Goal: Task Accomplishment & Management: Use online tool/utility

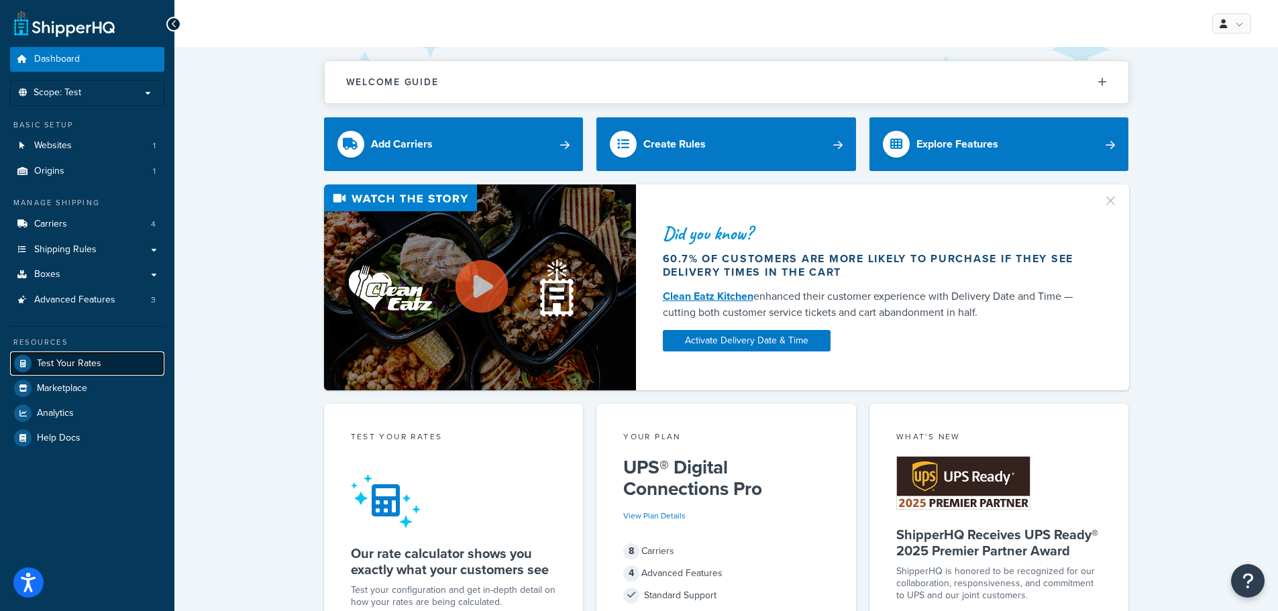
click at [54, 366] on span "Test Your Rates" at bounding box center [69, 363] width 64 height 11
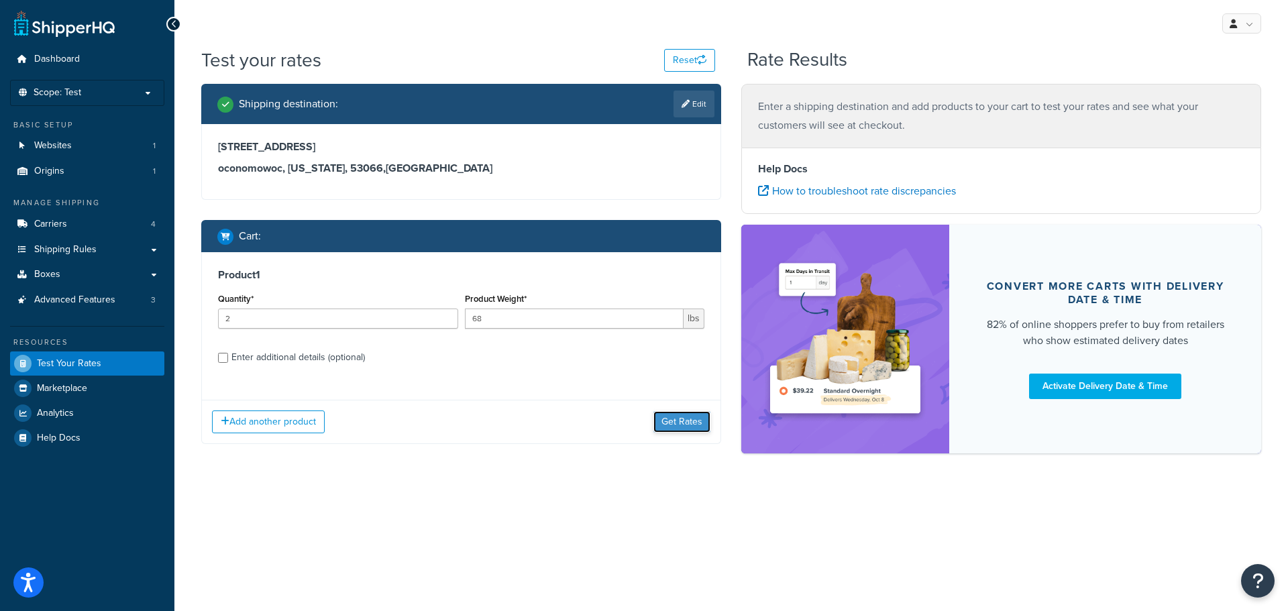
click at [678, 427] on button "Get Rates" at bounding box center [682, 421] width 57 height 21
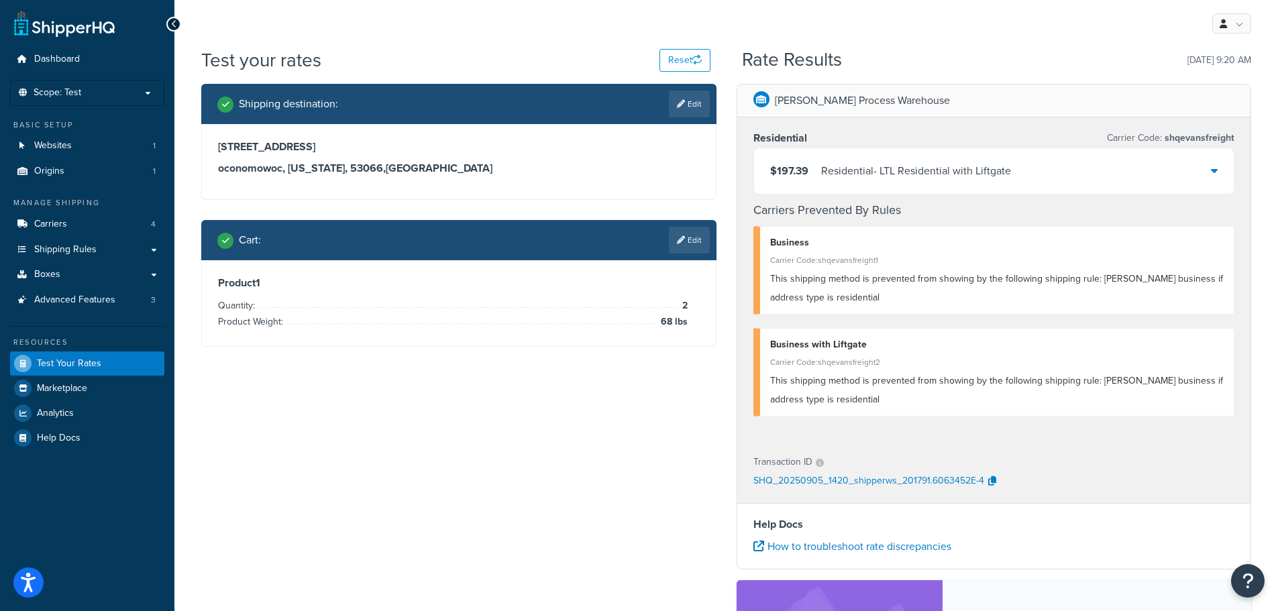
click at [682, 107] on link "Edit" at bounding box center [689, 104] width 41 height 27
select select "WI"
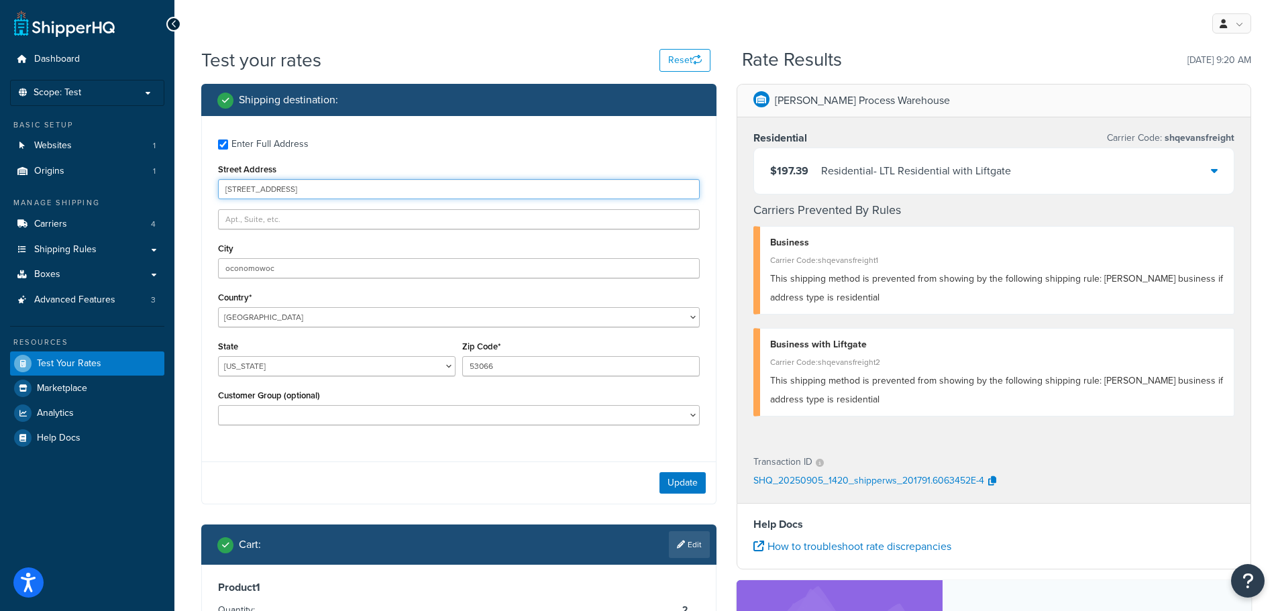
drag, startPoint x: 310, startPoint y: 187, endPoint x: 137, endPoint y: 191, distance: 173.2
click at [137, 191] on div "Dashboard Scope: Test Basic Setup Websites 1 Origins 1 Manage Shipping Carriers…" at bounding box center [639, 444] width 1278 height 888
type input "[STREET_ADDRESS]"
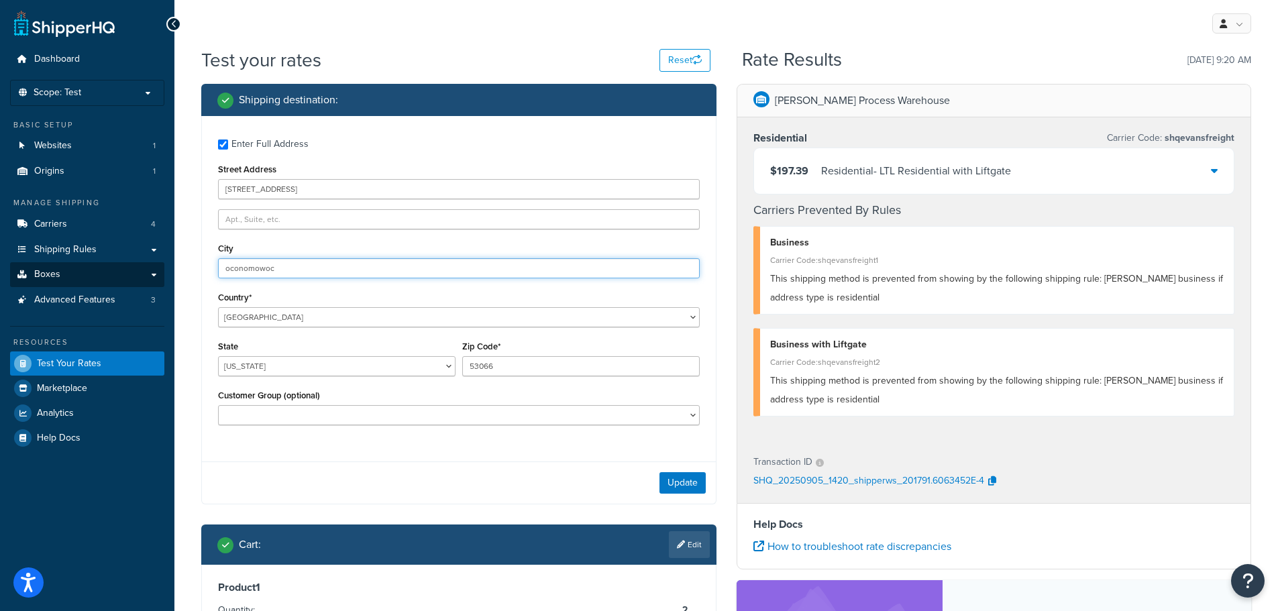
drag, startPoint x: 291, startPoint y: 262, endPoint x: 125, endPoint y: 262, distance: 165.1
click at [125, 262] on div "Dashboard Scope: Test Basic Setup Websites 1 Origins 1 Manage Shipping Carriers…" at bounding box center [639, 444] width 1278 height 888
type input "Brookfield"
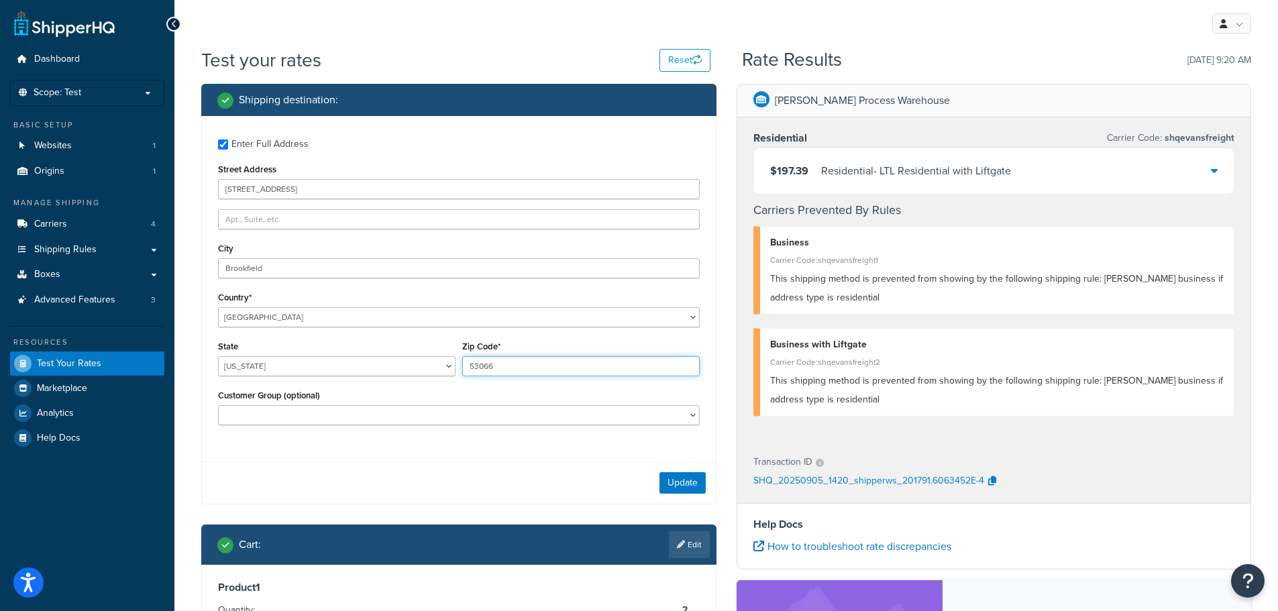
drag, startPoint x: 517, startPoint y: 366, endPoint x: 476, endPoint y: 366, distance: 40.9
click at [476, 366] on input "53066" at bounding box center [581, 366] width 238 height 20
type input "53045"
click at [432, 470] on div "Update" at bounding box center [459, 483] width 514 height 42
click at [682, 480] on button "Update" at bounding box center [683, 482] width 46 height 21
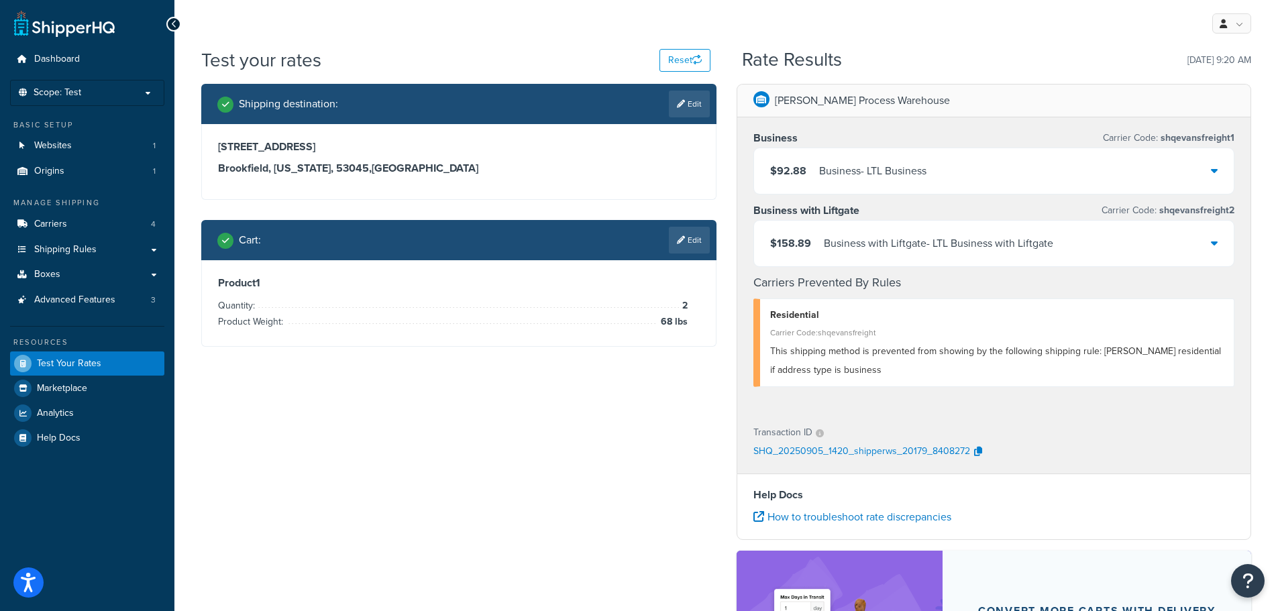
click at [690, 100] on link "Edit" at bounding box center [689, 104] width 41 height 27
select select "WI"
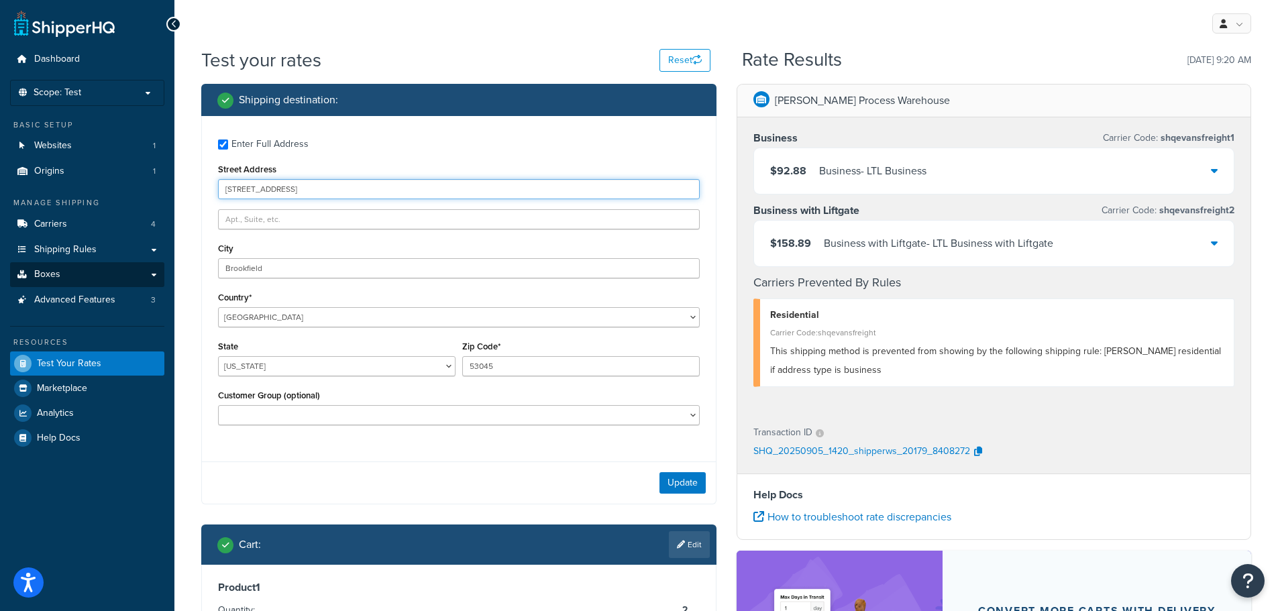
drag, startPoint x: 338, startPoint y: 184, endPoint x: 157, endPoint y: 287, distance: 208.6
click at [162, 190] on div "Dashboard Scope: Test Basic Setup Websites 1 Origins 1 Manage Shipping Carriers…" at bounding box center [639, 429] width 1278 height 858
type input "2"
type input "4600 sleepytime dr"
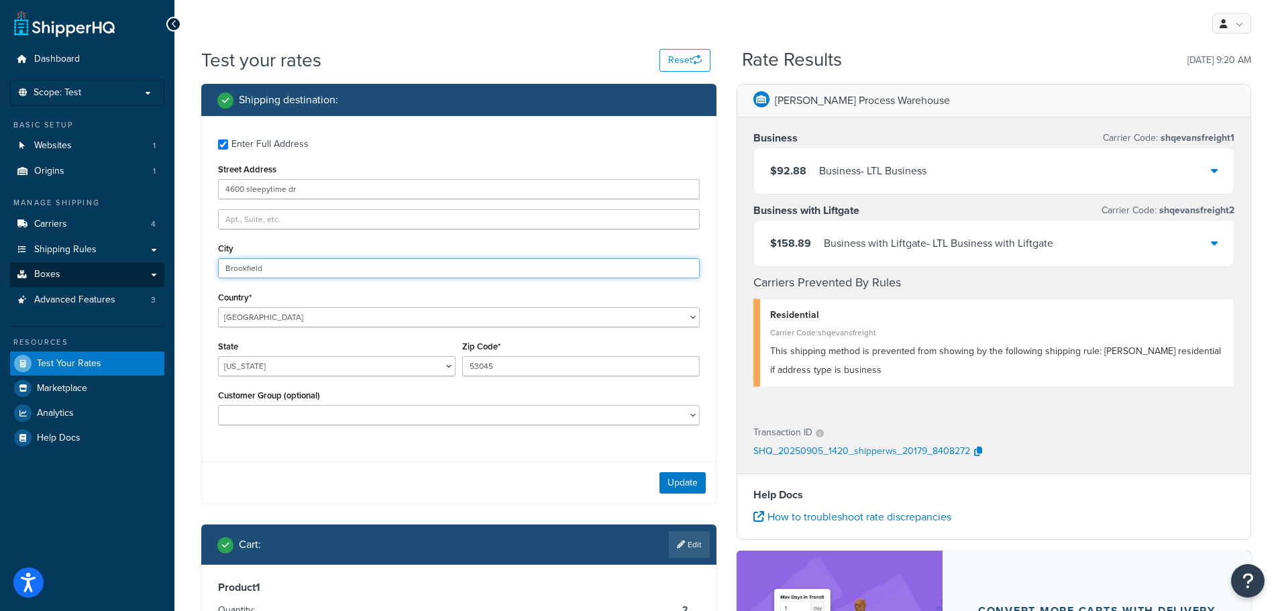
drag, startPoint x: 281, startPoint y: 269, endPoint x: 141, endPoint y: 268, distance: 140.3
click at [141, 268] on div "Dashboard Scope: Test Basic Setup Websites 1 Origins 1 Manage Shipping Carriers…" at bounding box center [639, 429] width 1278 height 858
click at [233, 266] on input "bolder" at bounding box center [459, 268] width 482 height 20
type input "boulder"
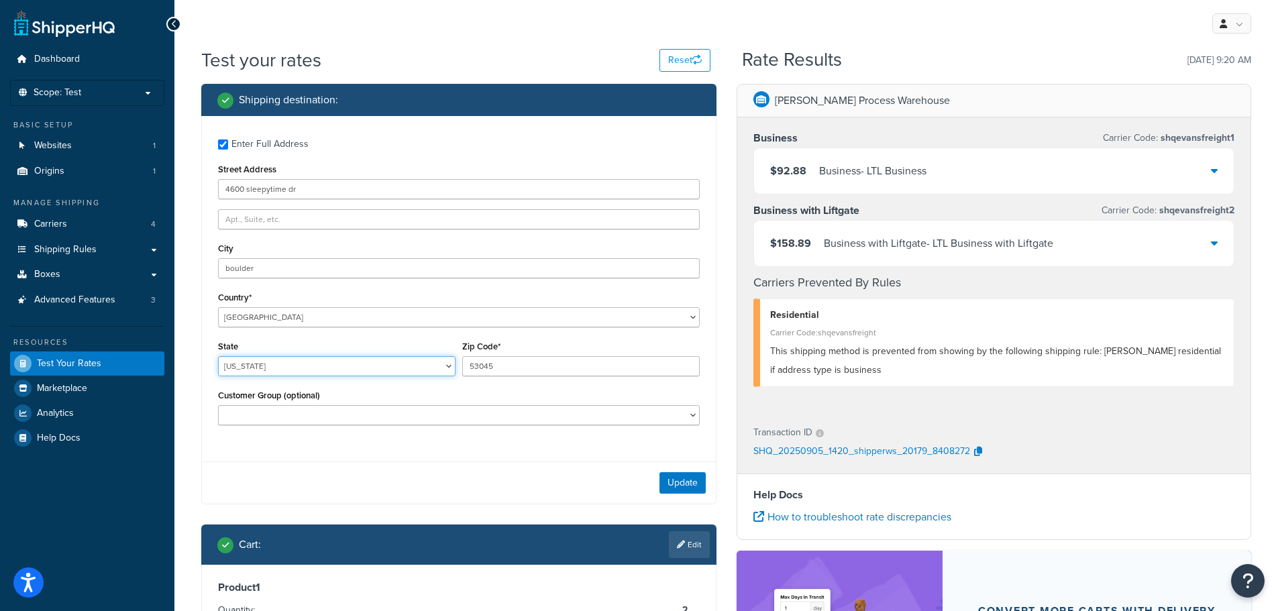
click at [281, 364] on select "[US_STATE] [US_STATE] [US_STATE] [US_STATE] [US_STATE] Armed Forces Americas Ar…" at bounding box center [337, 366] width 238 height 20
select select "CO"
click at [218, 356] on select "[US_STATE] [US_STATE] [US_STATE] [US_STATE] [US_STATE] Armed Forces Americas Ar…" at bounding box center [337, 366] width 238 height 20
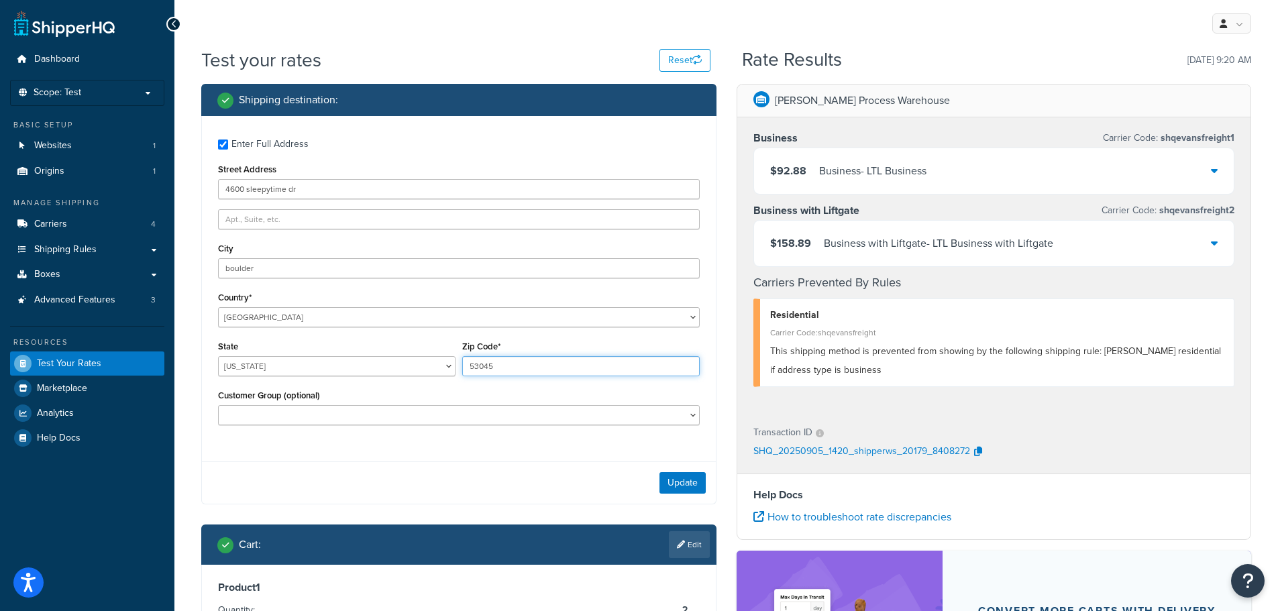
drag, startPoint x: 538, startPoint y: 370, endPoint x: 339, endPoint y: 371, distance: 199.3
click at [346, 374] on div "State [US_STATE] [US_STATE] [US_STATE] [US_STATE] [US_STATE] Armed Forces Ameri…" at bounding box center [459, 362] width 489 height 49
click at [469, 368] on input "8031" at bounding box center [581, 366] width 238 height 20
click at [484, 364] on input "8031" at bounding box center [581, 366] width 238 height 20
type input "80301"
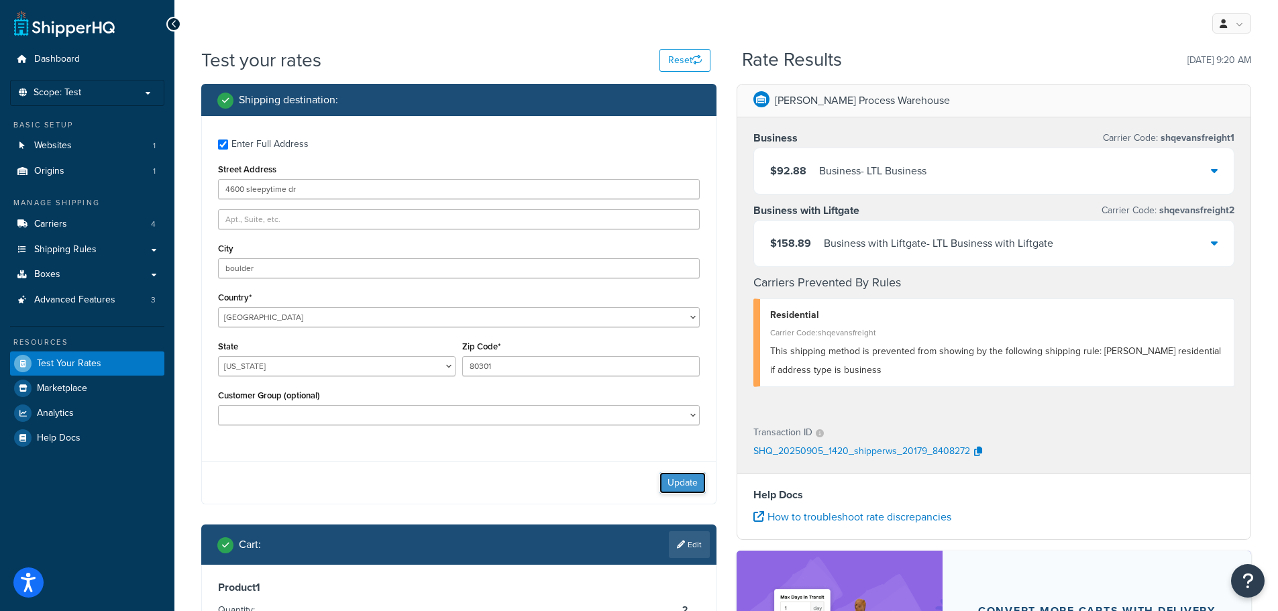
click at [684, 477] on button "Update" at bounding box center [683, 482] width 46 height 21
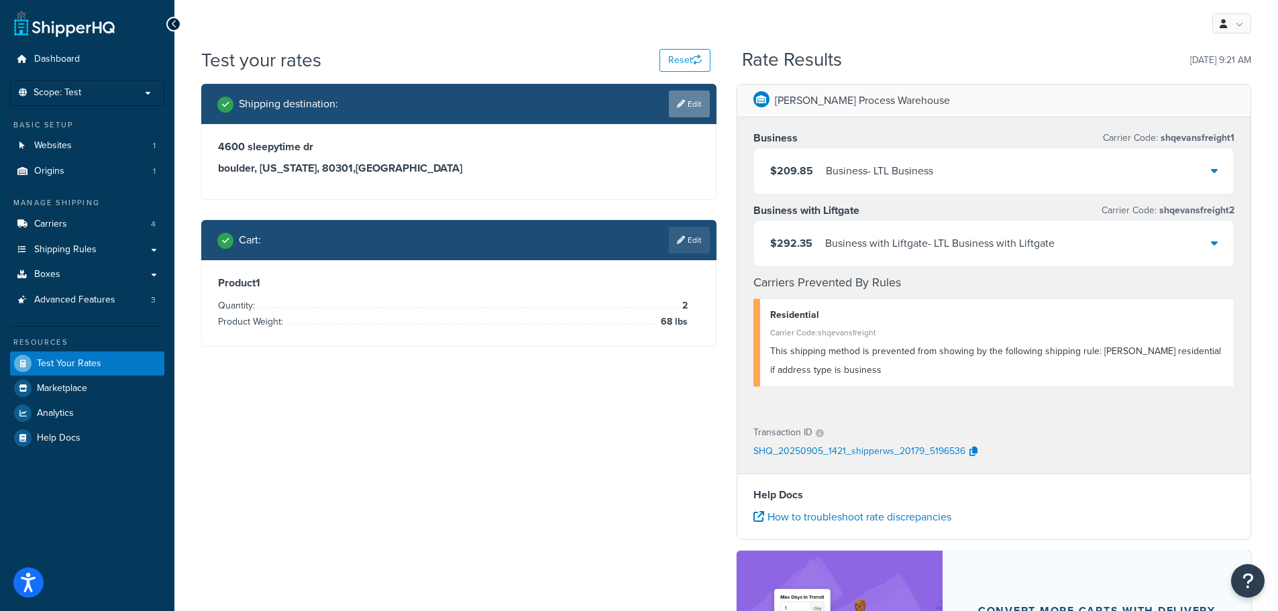
click at [685, 102] on link "Edit" at bounding box center [689, 104] width 41 height 27
select select "CO"
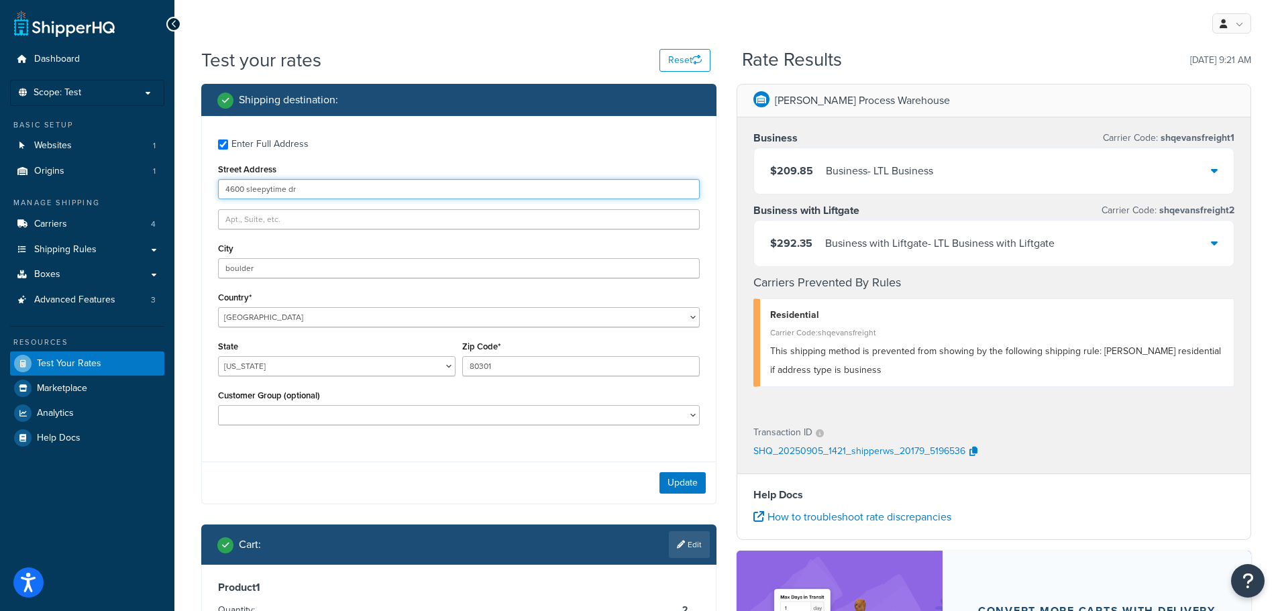
drag, startPoint x: 298, startPoint y: 201, endPoint x: 48, endPoint y: 185, distance: 250.1
click at [55, 187] on div "Dashboard Scope: Test Basic Setup Websites 1 Origins 1 Manage Shipping Carriers…" at bounding box center [639, 429] width 1278 height 858
type input "211 n main"
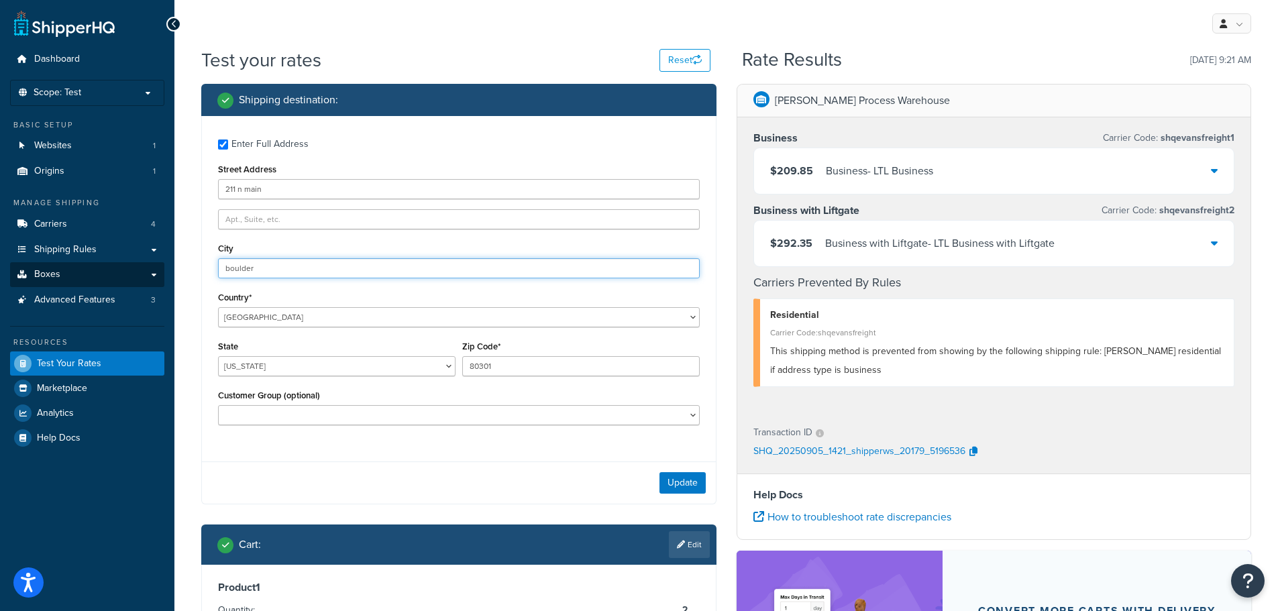
drag, startPoint x: 238, startPoint y: 266, endPoint x: 91, endPoint y: 266, distance: 147.6
click at [91, 266] on div "Dashboard Scope: Test Basic Setup Websites 1 Origins 1 Manage Shipping Carriers…" at bounding box center [639, 429] width 1278 height 858
type input "alburtis"
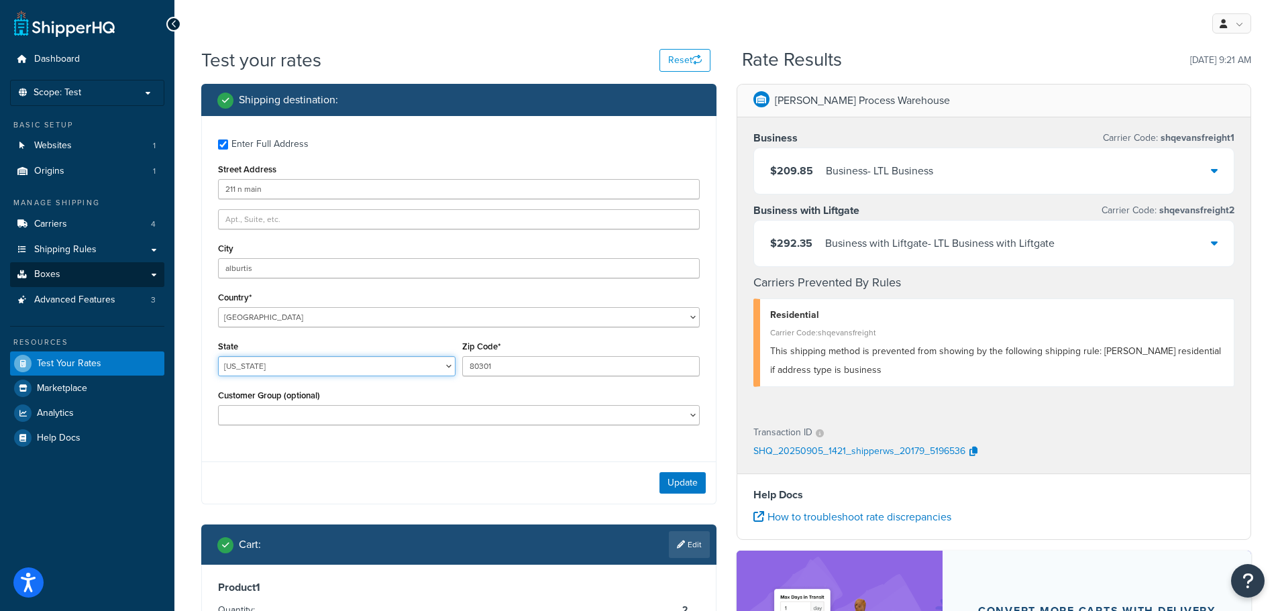
select select "PA"
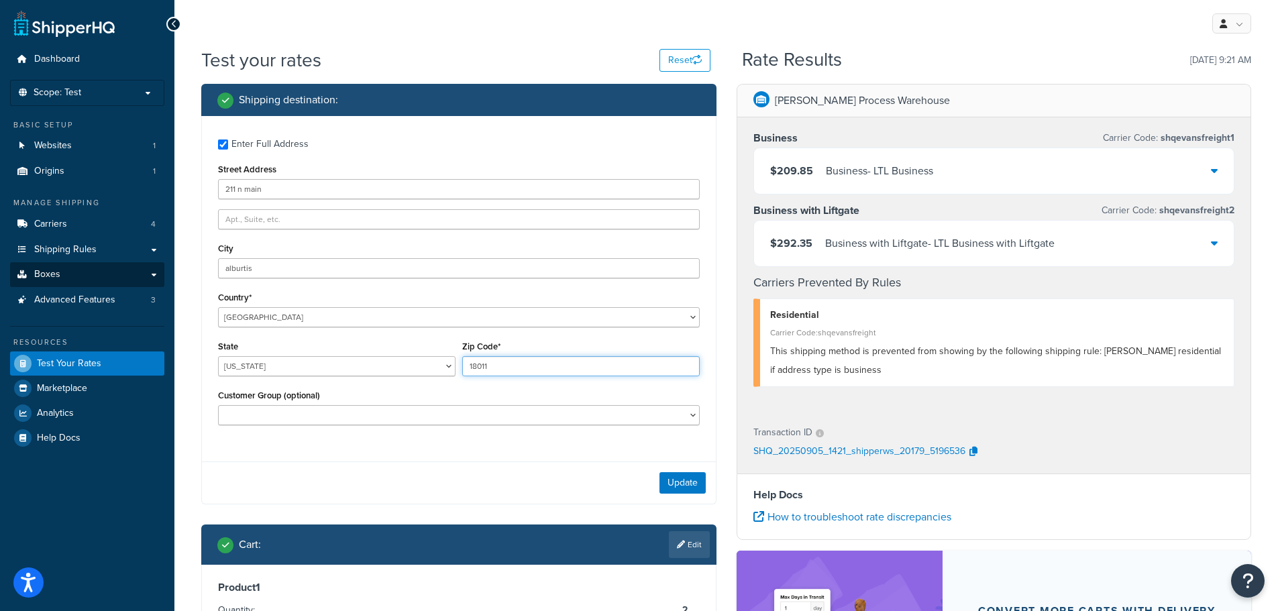
type input "18011"
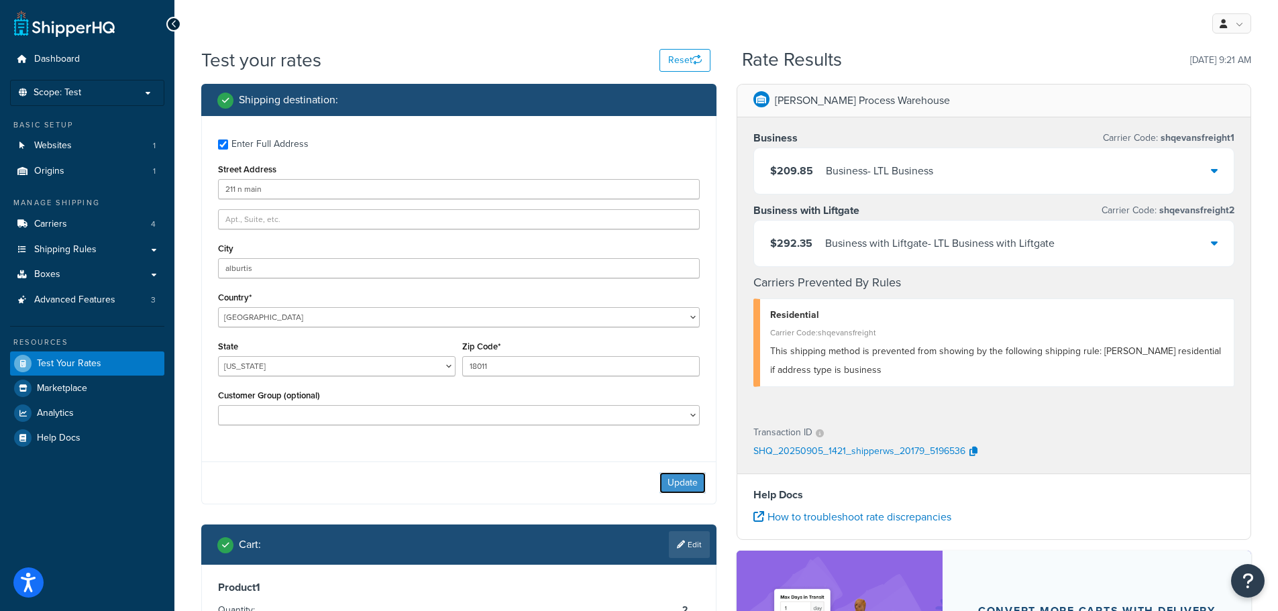
drag, startPoint x: 679, startPoint y: 491, endPoint x: 562, endPoint y: 503, distance: 118.1
click at [677, 490] on button "Update" at bounding box center [683, 482] width 46 height 21
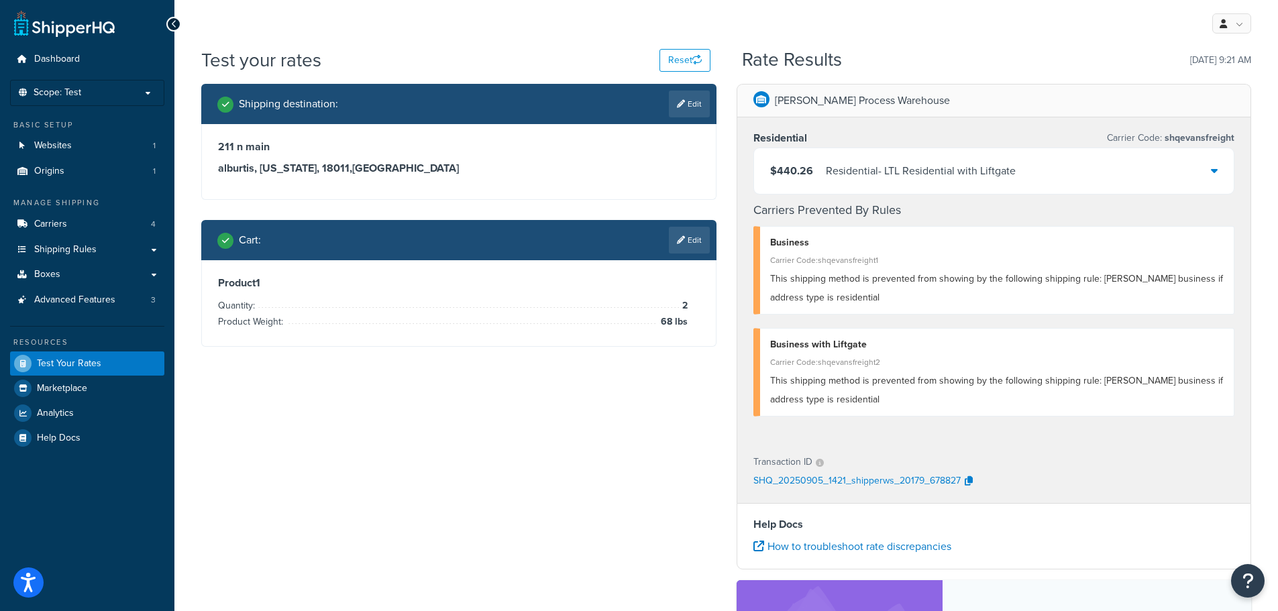
click at [1215, 166] on icon at bounding box center [1214, 170] width 7 height 11
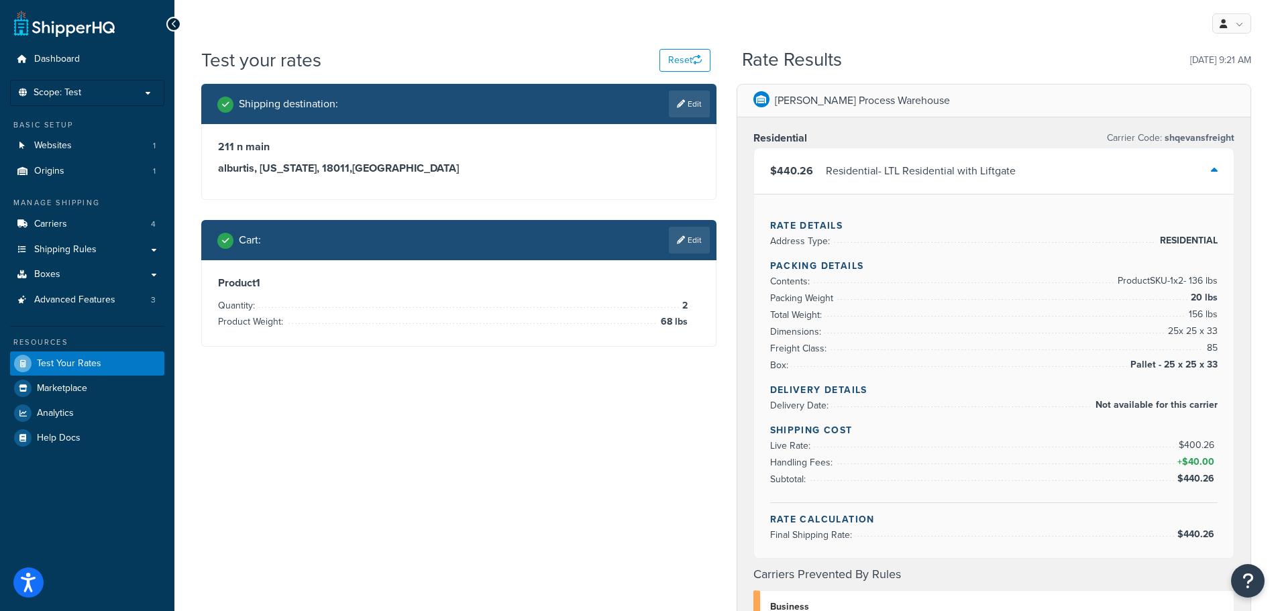
drag, startPoint x: 1168, startPoint y: 331, endPoint x: 1220, endPoint y: 329, distance: 51.7
click at [1220, 329] on div "Rate Details Address Type: RESIDENTIAL Packing Details Contents: Product SKU-1 …" at bounding box center [994, 376] width 480 height 364
click at [697, 244] on link "Edit" at bounding box center [689, 240] width 41 height 27
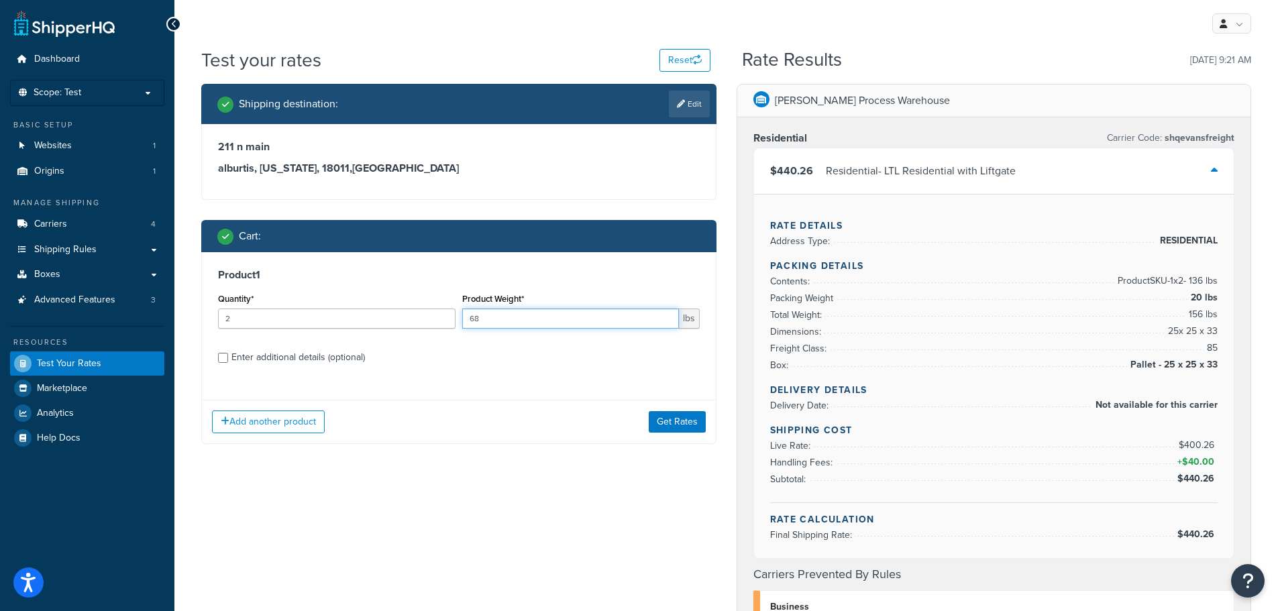
drag, startPoint x: 486, startPoint y: 316, endPoint x: 454, endPoint y: 323, distance: 33.0
click at [456, 321] on div "Quantity* 2 Product Weight* 68 lbs" at bounding box center [459, 314] width 489 height 49
type input "100"
click at [674, 423] on button "Get Rates" at bounding box center [677, 421] width 57 height 21
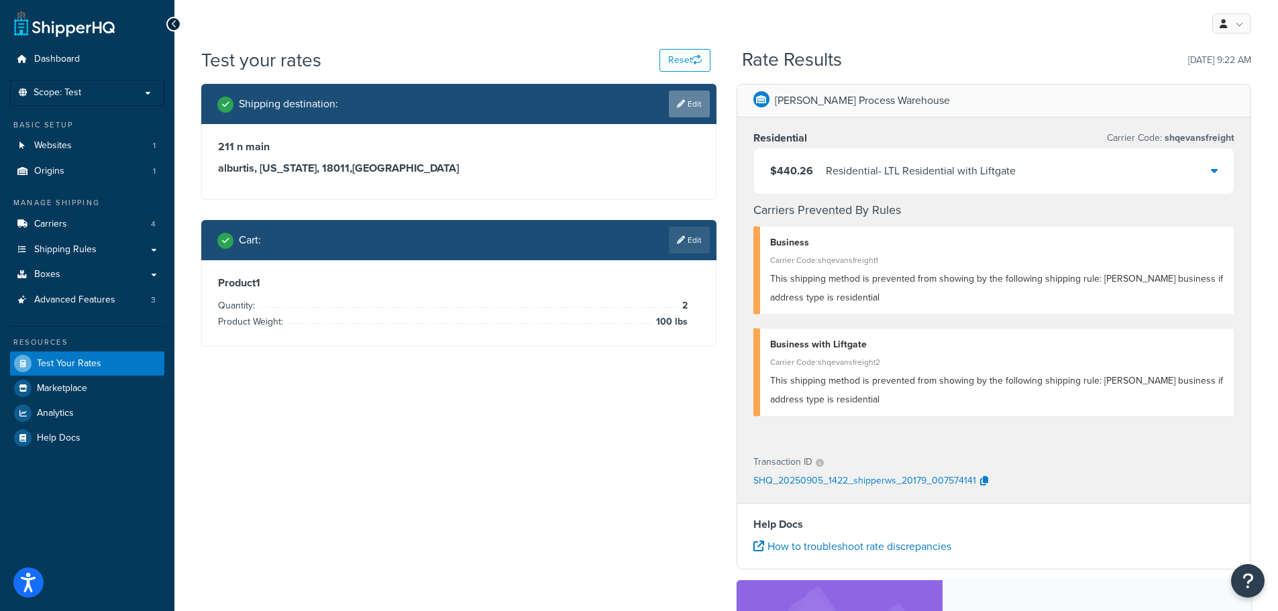
click at [682, 103] on icon at bounding box center [681, 104] width 8 height 8
select select "PA"
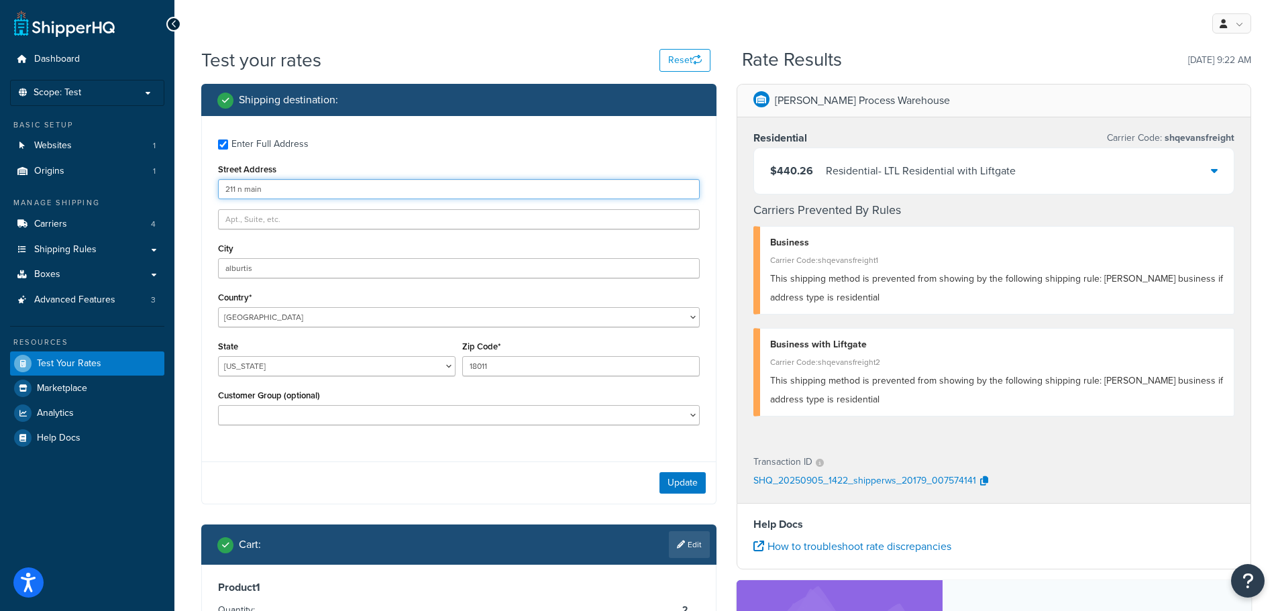
drag, startPoint x: 226, startPoint y: 190, endPoint x: 183, endPoint y: 186, distance: 43.8
click at [183, 186] on div "Test your rates Reset Rate Results [DATE] 9:22 AM Shipping destination : Enter …" at bounding box center [726, 450] width 1104 height 807
type input "3"
type input "2"
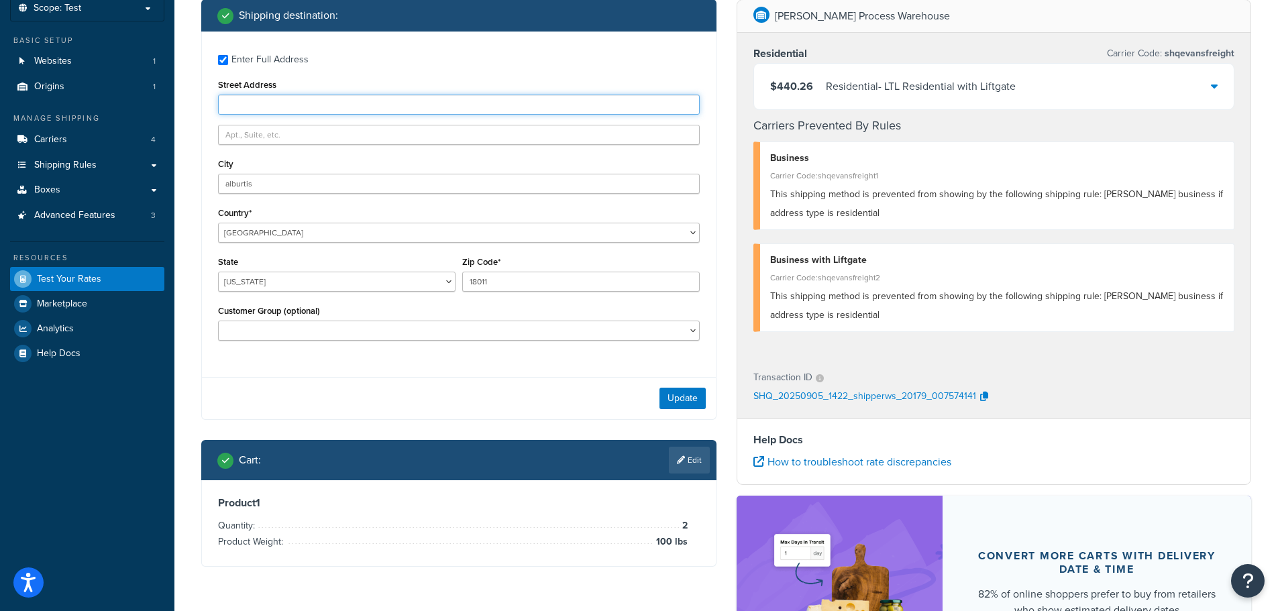
scroll to position [134, 0]
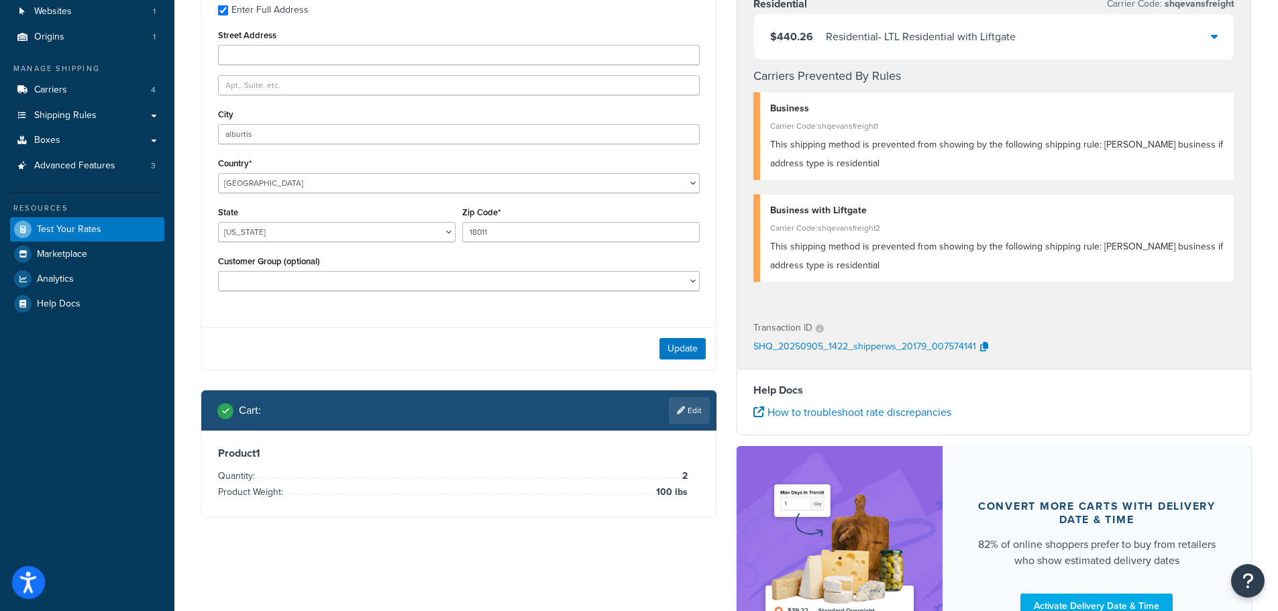
click at [35, 584] on icon "Open accessiBe: accessibility options, statement and help" at bounding box center [28, 582] width 16 height 21
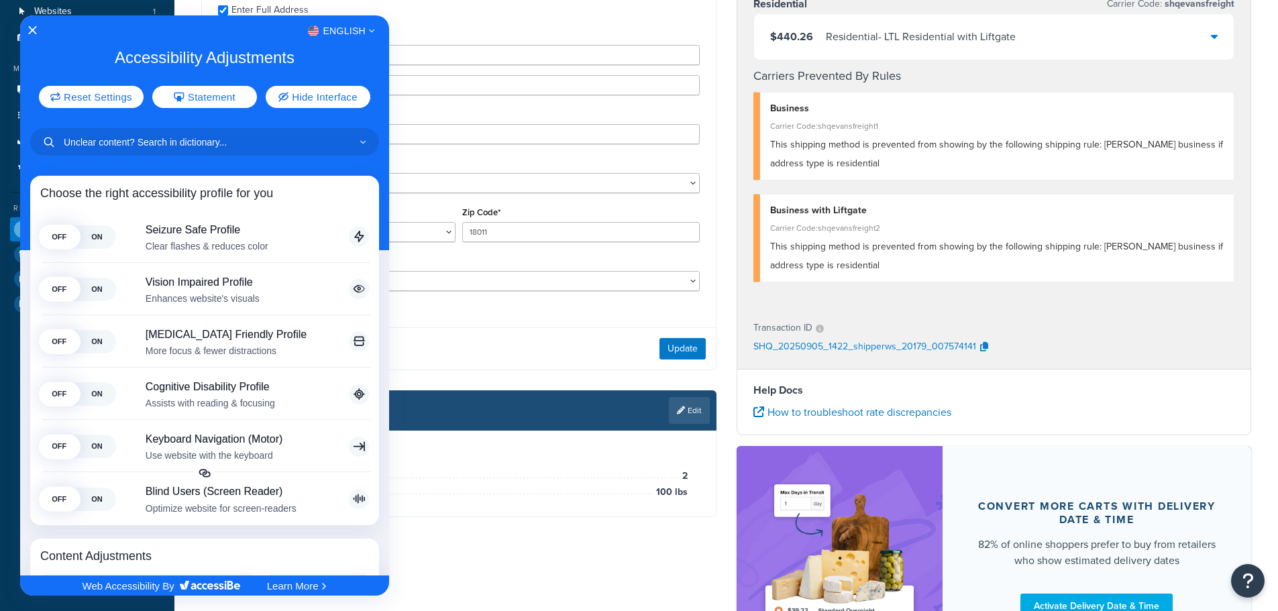
click at [509, 89] on div at bounding box center [639, 305] width 1278 height 611
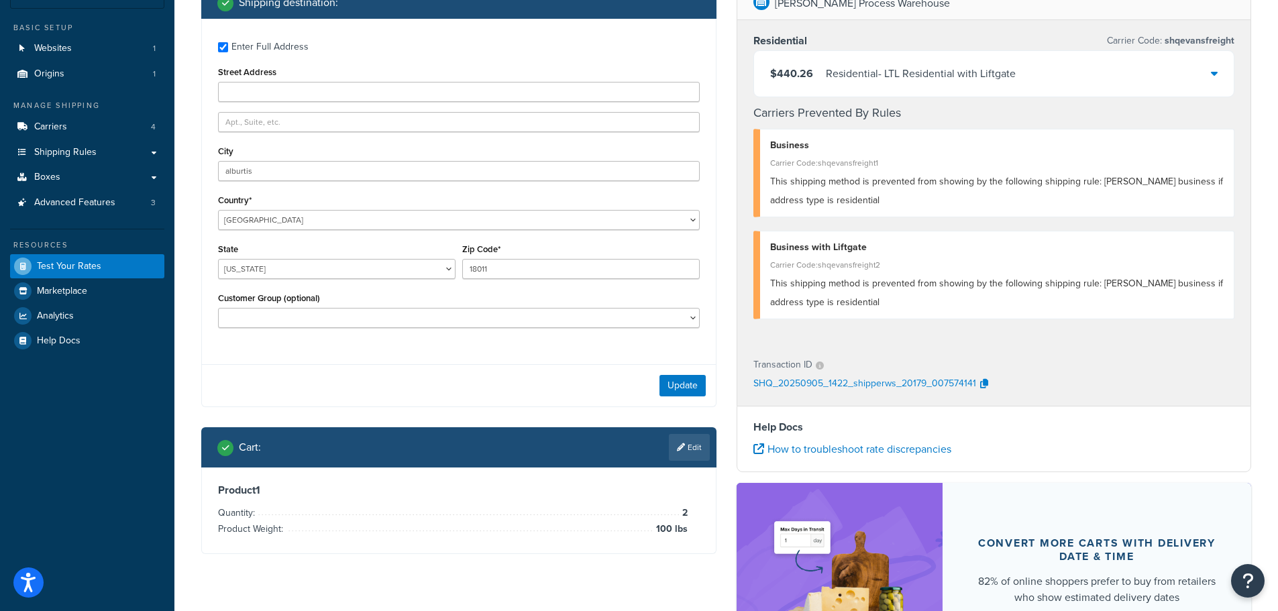
scroll to position [0, 0]
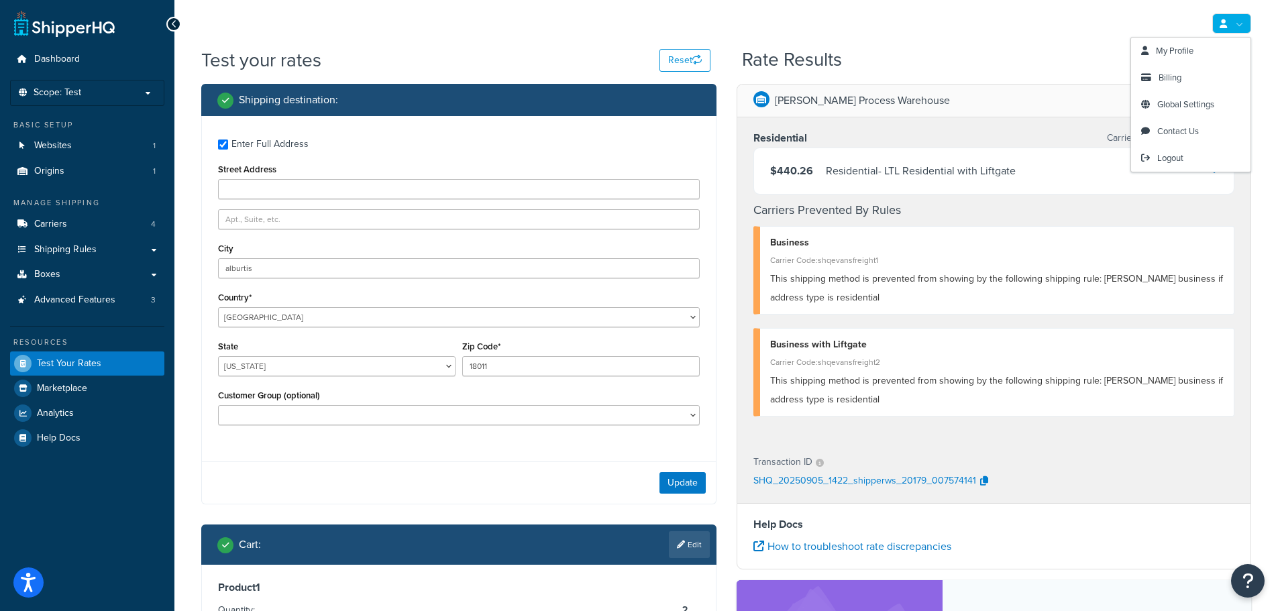
click at [1240, 31] on link at bounding box center [1232, 23] width 39 height 20
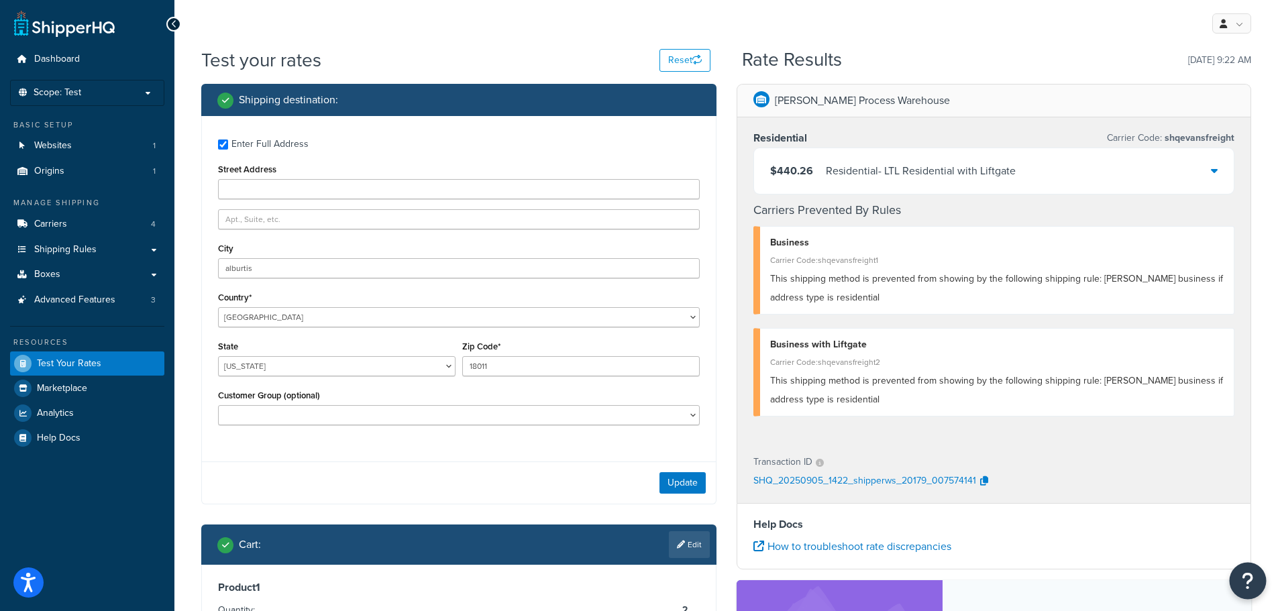
click at [1250, 581] on icon "Open Resource Center" at bounding box center [1248, 581] width 13 height 19
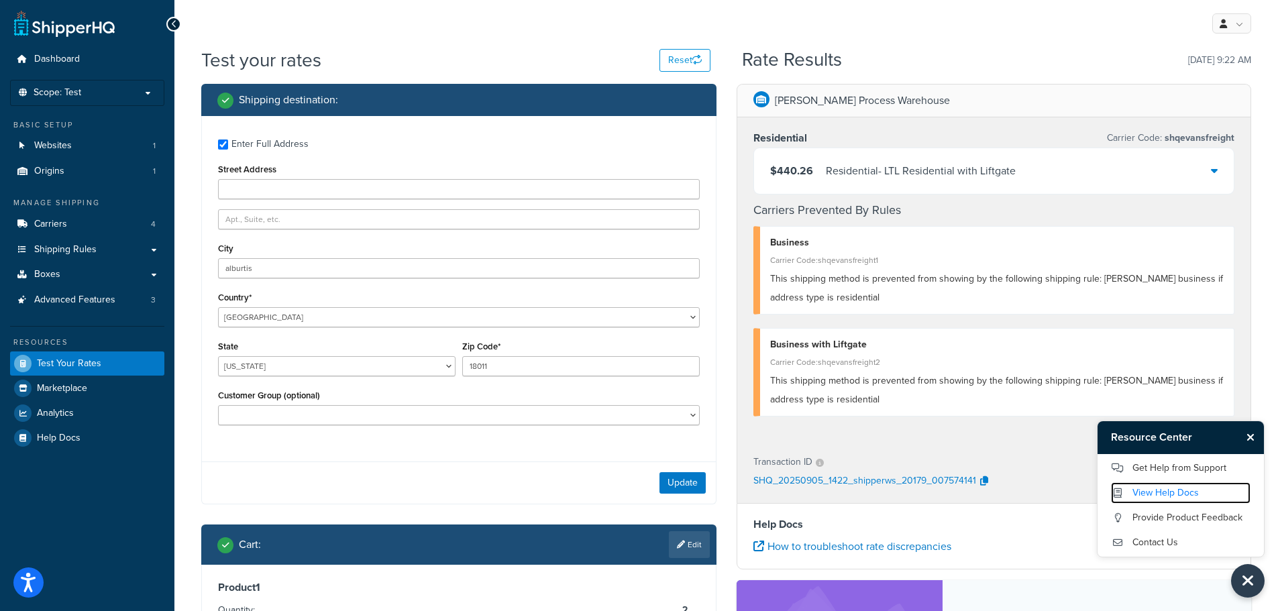
click at [1163, 496] on link "View Help Docs" at bounding box center [1181, 492] width 140 height 21
